Goal: Information Seeking & Learning: Learn about a topic

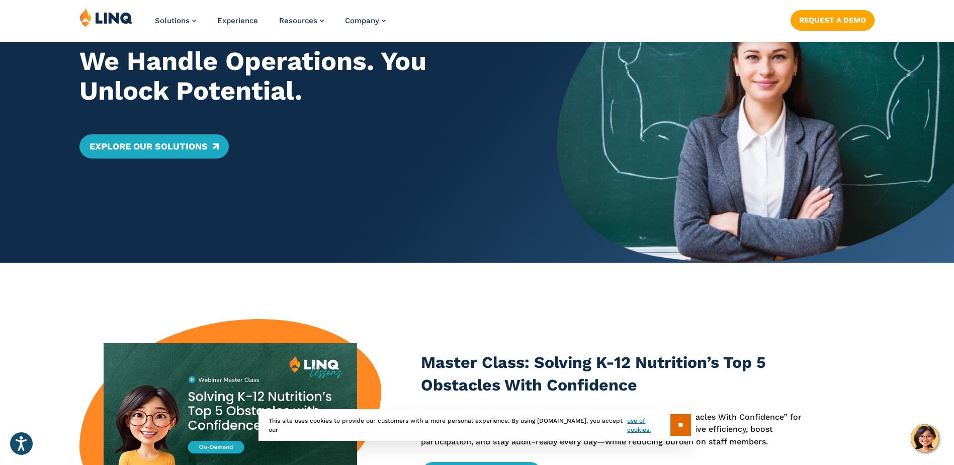
scroll to position [352, 0]
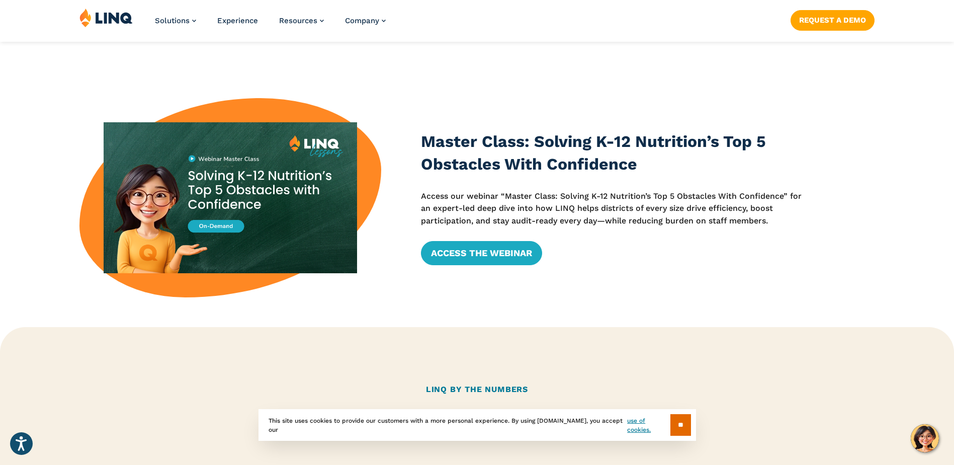
click at [927, 438] on section "** This site uses cookies to provide our customers with a more personal experie…" at bounding box center [477, 441] width 938 height 32
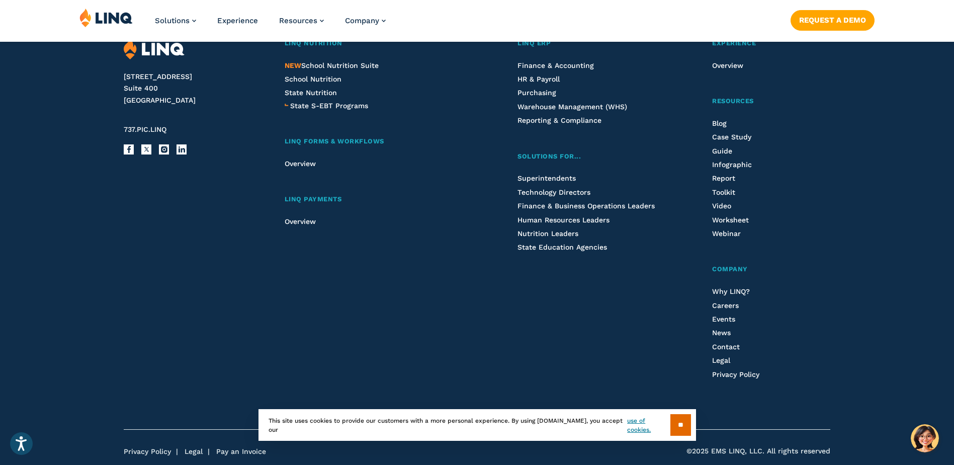
scroll to position [2600, 0]
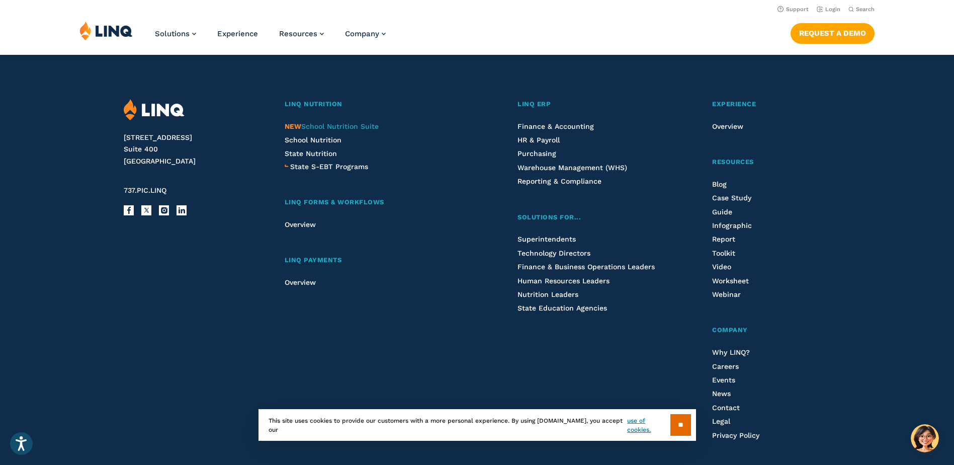
click at [319, 127] on span "NEW School Nutrition Suite" at bounding box center [332, 126] width 94 height 8
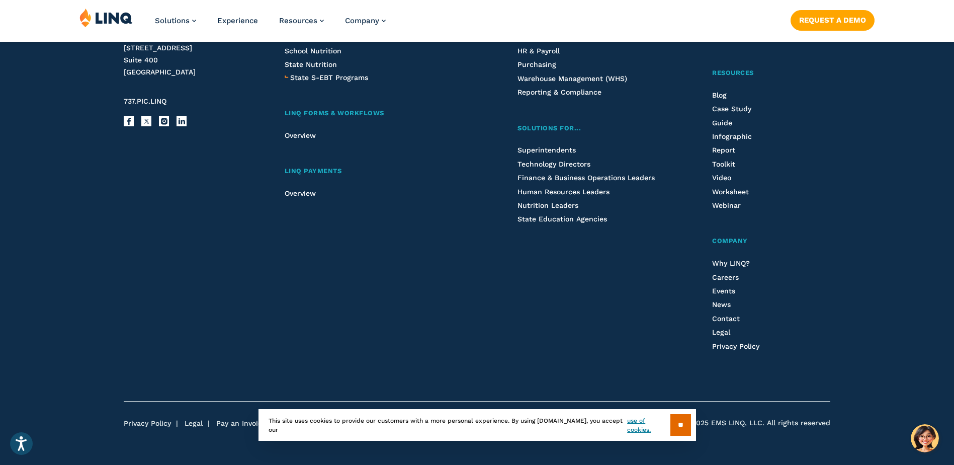
scroll to position [1250, 0]
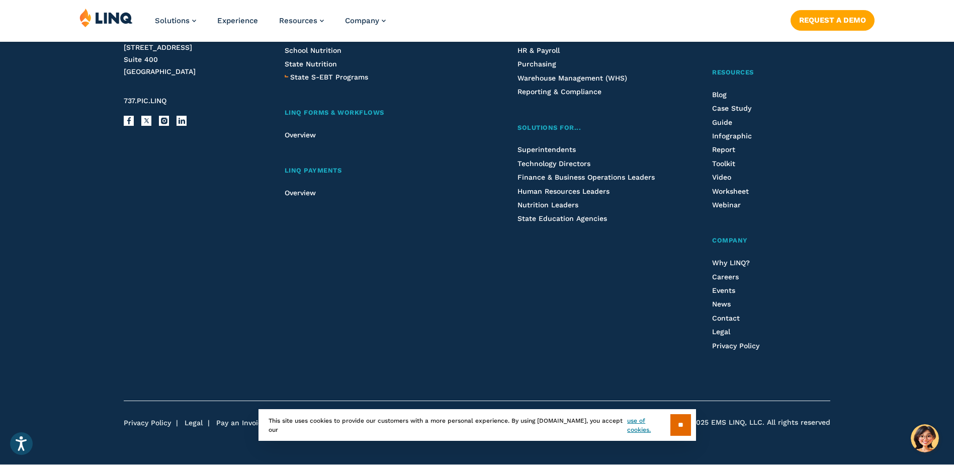
click at [724, 269] on div "Why LINQ? Careers Events News Contact Legal Privacy Policy" at bounding box center [771, 304] width 118 height 94
click at [722, 257] on li "Why LINQ?" at bounding box center [771, 262] width 118 height 11
click at [723, 259] on span "Why LINQ?" at bounding box center [731, 262] width 38 height 8
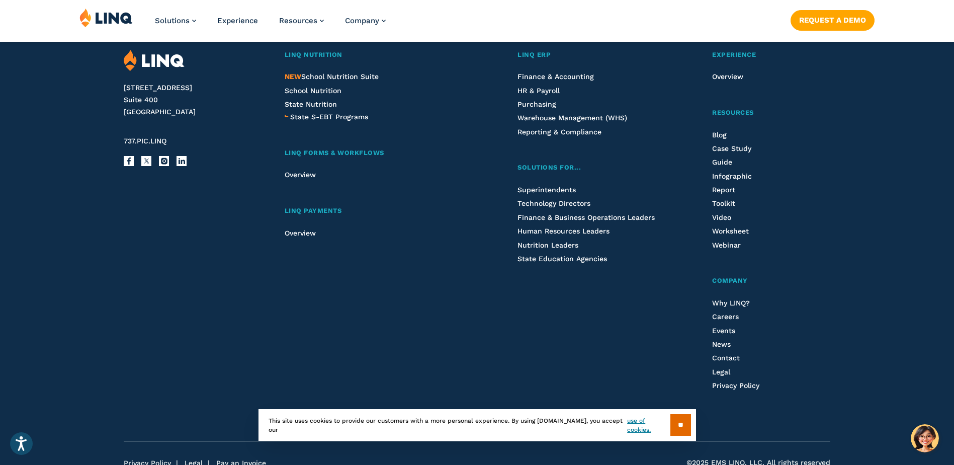
scroll to position [1912, 0]
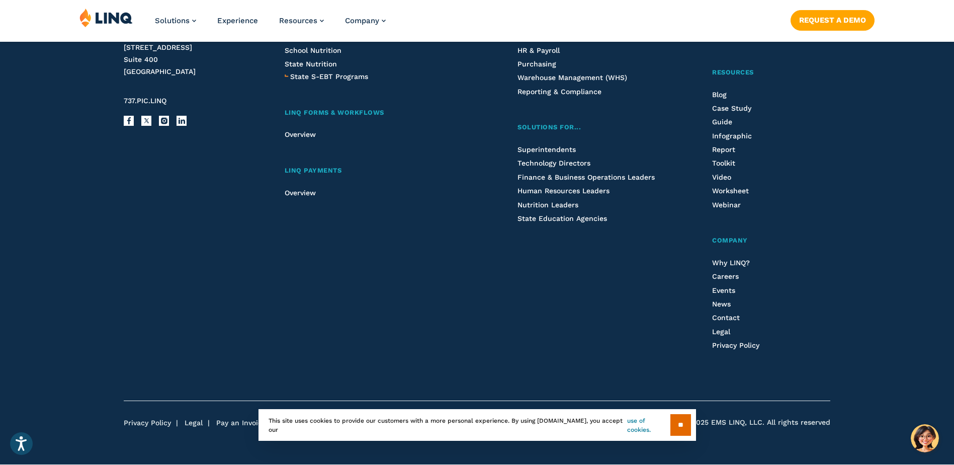
click at [644, 426] on link "use of cookies." at bounding box center [648, 425] width 43 height 18
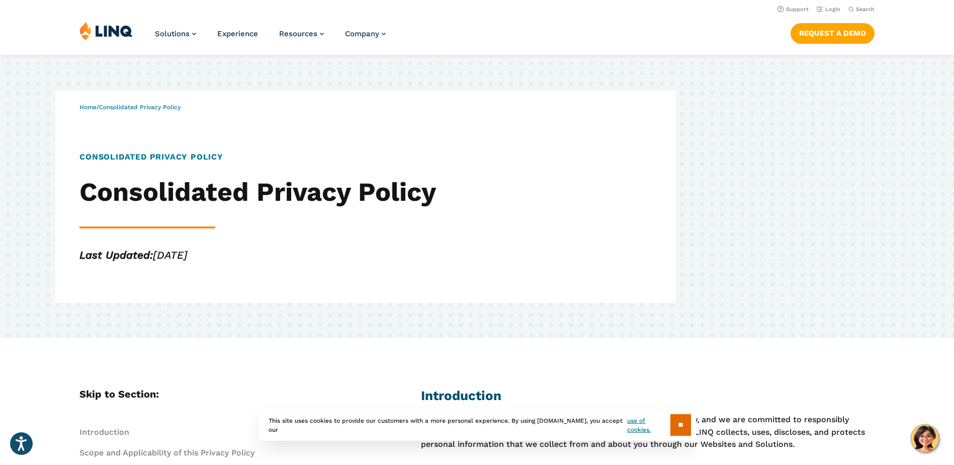
click at [130, 29] on img at bounding box center [105, 30] width 53 height 19
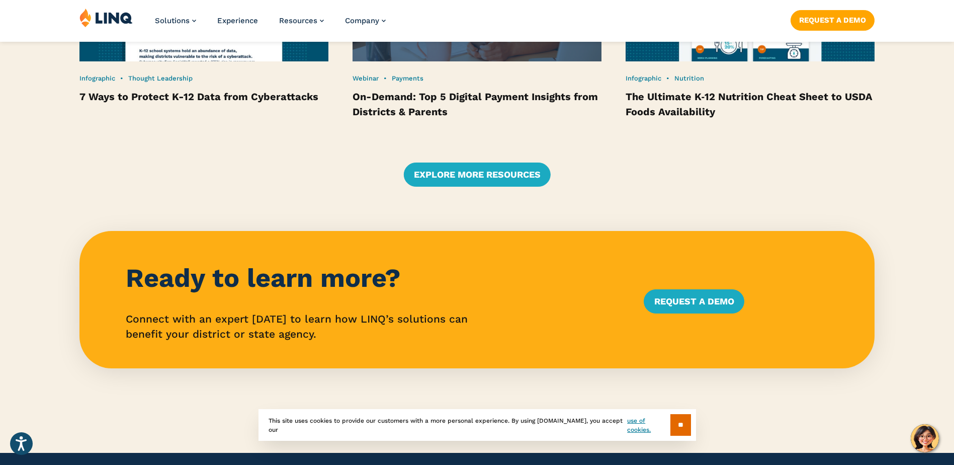
scroll to position [2012, 0]
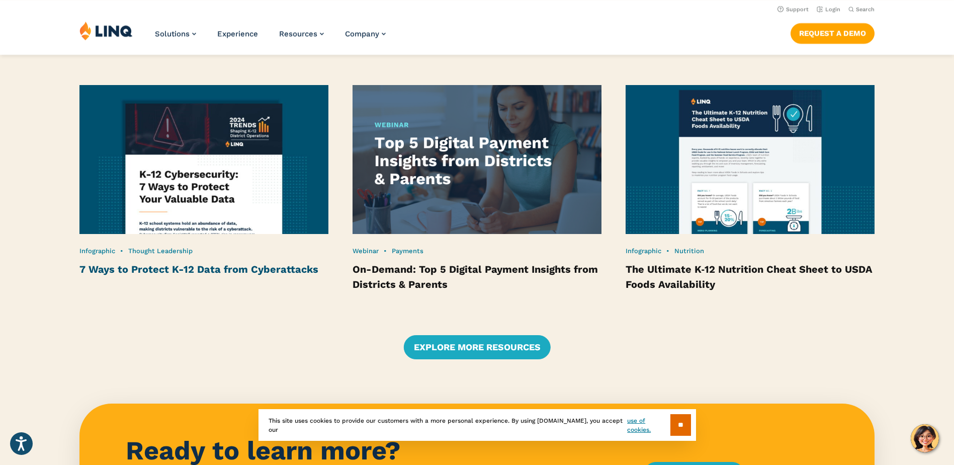
click at [294, 266] on link "7 Ways to Protect K-12 Data from Cyberattacks" at bounding box center [198, 269] width 239 height 12
